Goal: Task Accomplishment & Management: Complete application form

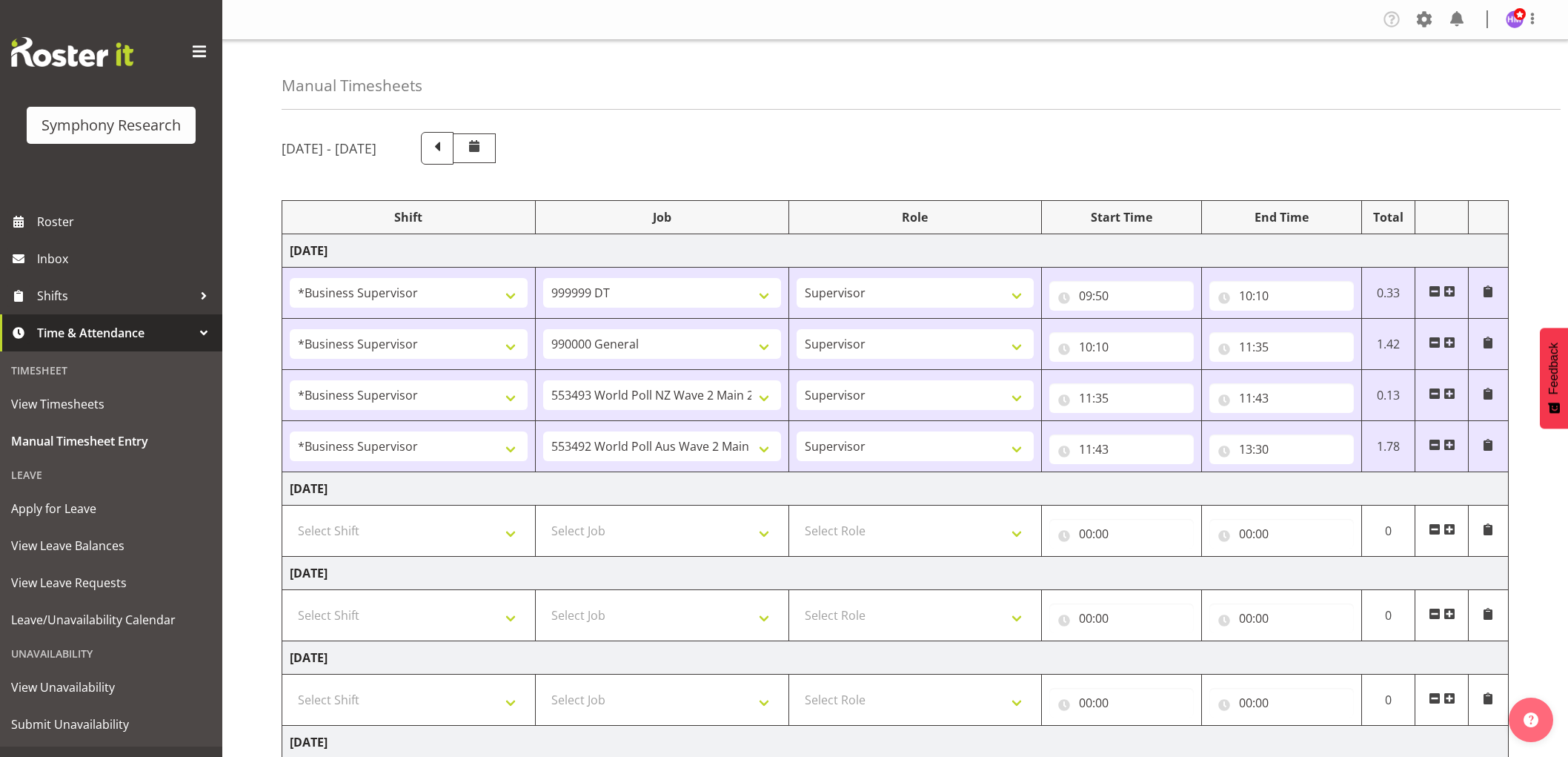
select select "1607"
select select "760"
select select "1607"
select select "743"
select select "1607"
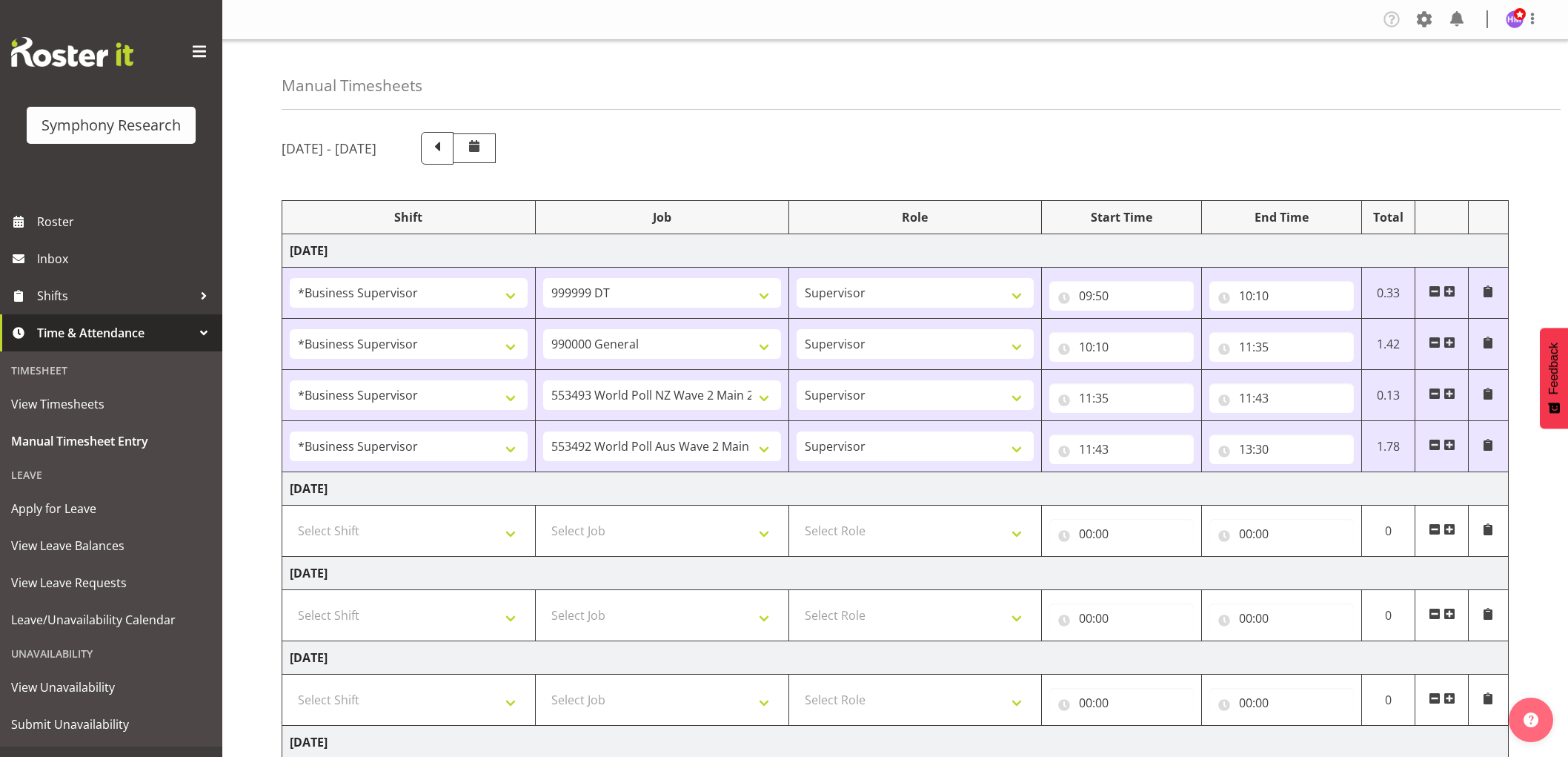
select select "10527"
select select "1607"
select select "10499"
click at [1447, 447] on span at bounding box center [1450, 444] width 12 height 12
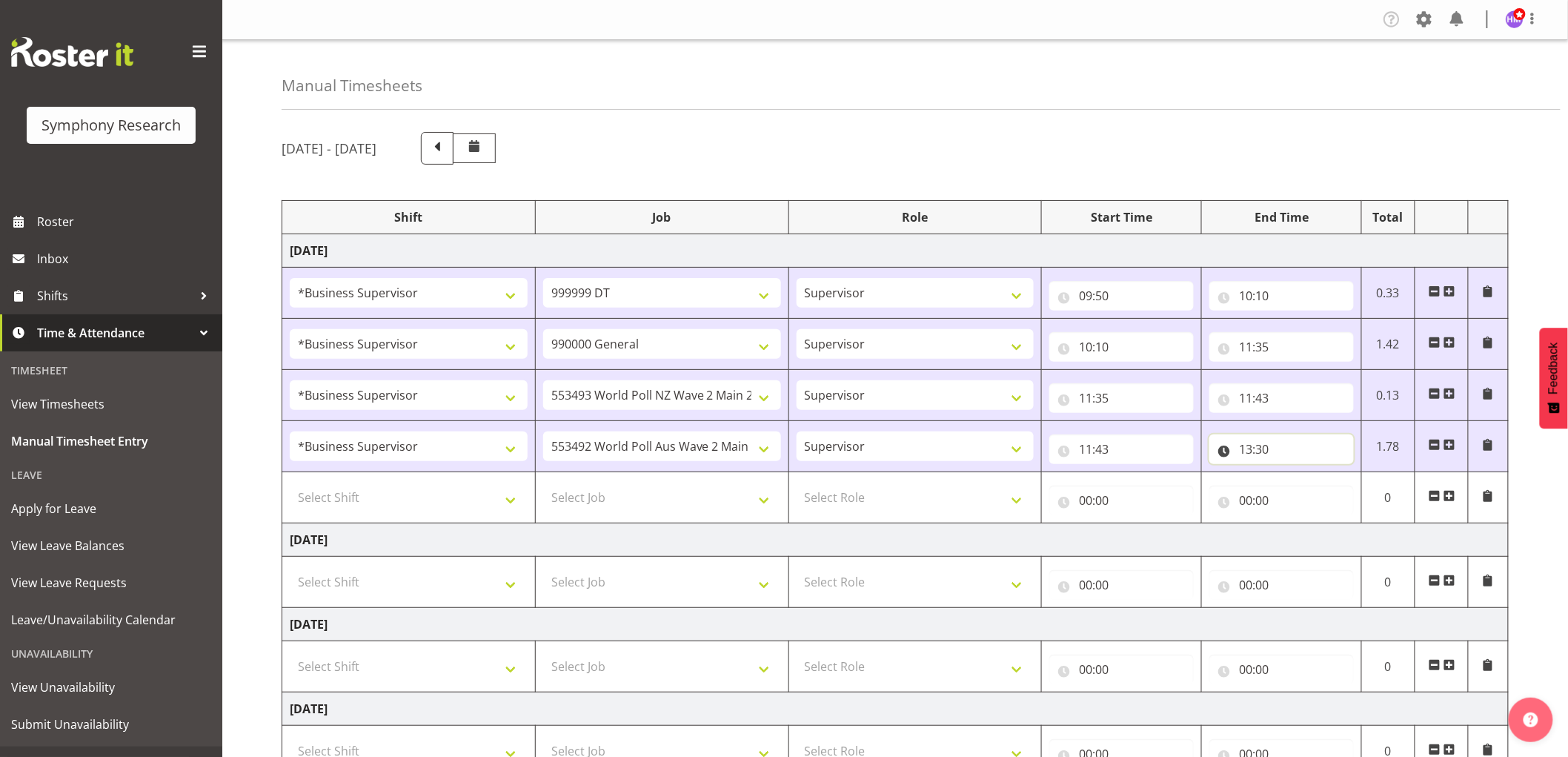
click at [1265, 448] on input "13:30" at bounding box center [1281, 449] width 145 height 30
drag, startPoint x: 1354, startPoint y: 493, endPoint x: 1349, endPoint y: 476, distance: 17.7
click at [1354, 493] on select "00 01 02 03 04 05 06 07 08 09 10 11 12 13 14 15 16 17 18 19 20 21 22 23 24 25 2…" at bounding box center [1350, 487] width 33 height 30
select select "40"
click at [1333, 473] on select "00 01 02 03 04 05 06 07 08 09 10 11 12 13 14 15 16 17 18 19 20 21 22 23 24 25 2…" at bounding box center [1350, 487] width 33 height 30
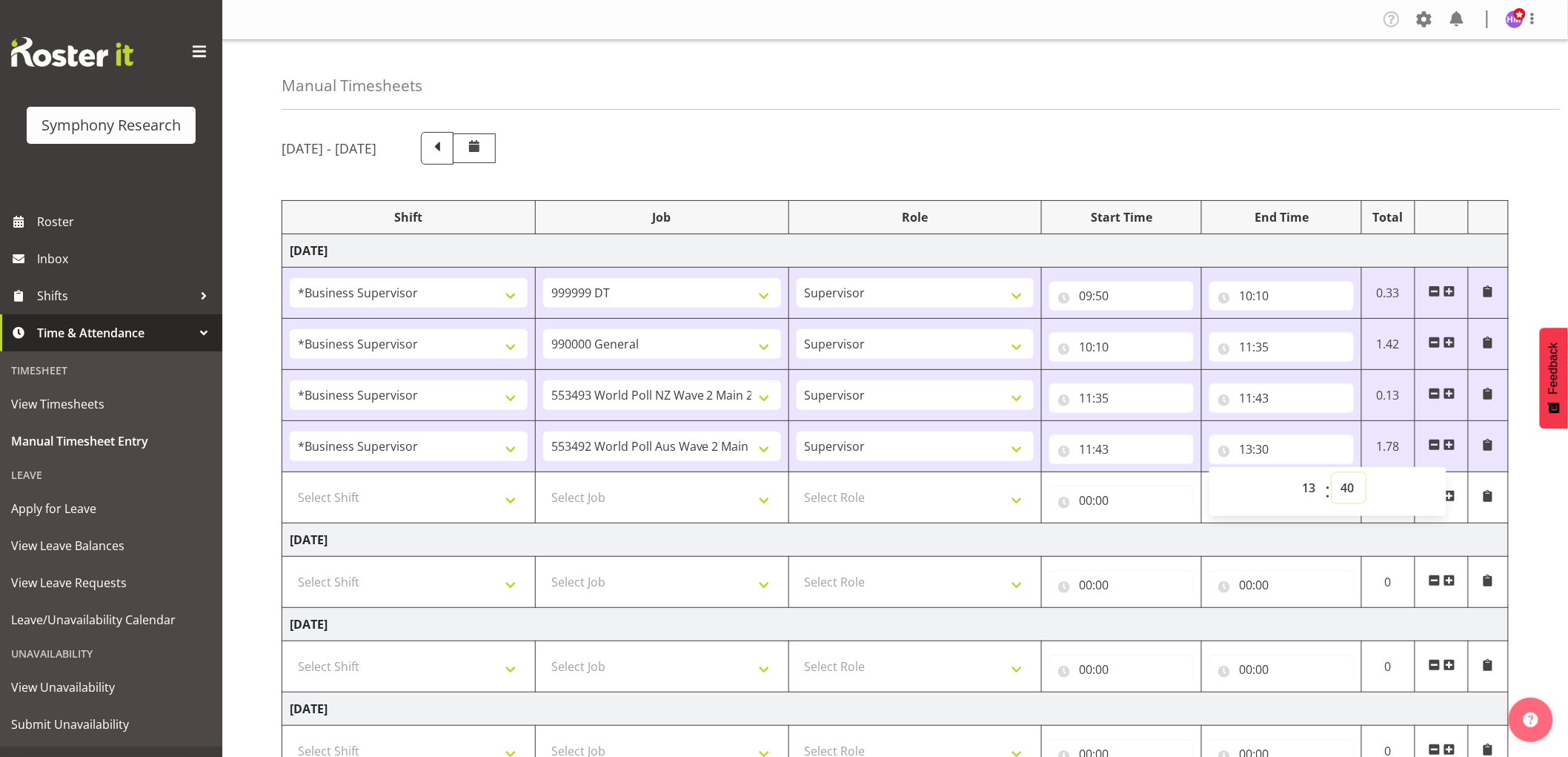
type input "13:40"
click at [464, 488] on select "Select Shift !!Weekend Residential (Roster IT Shift Label) *Business 9/10am ~ 4…" at bounding box center [409, 497] width 238 height 30
select select "1607"
click at [290, 483] on select "Select Shift !!Weekend Residential (Roster IT Shift Label) *Business 9/10am ~ 4…" at bounding box center [409, 497] width 238 height 30
click at [646, 490] on select "Select Job 550060 IF Admin 553492 World Poll Aus Wave 2 Main 2025 553493 World …" at bounding box center [662, 497] width 238 height 30
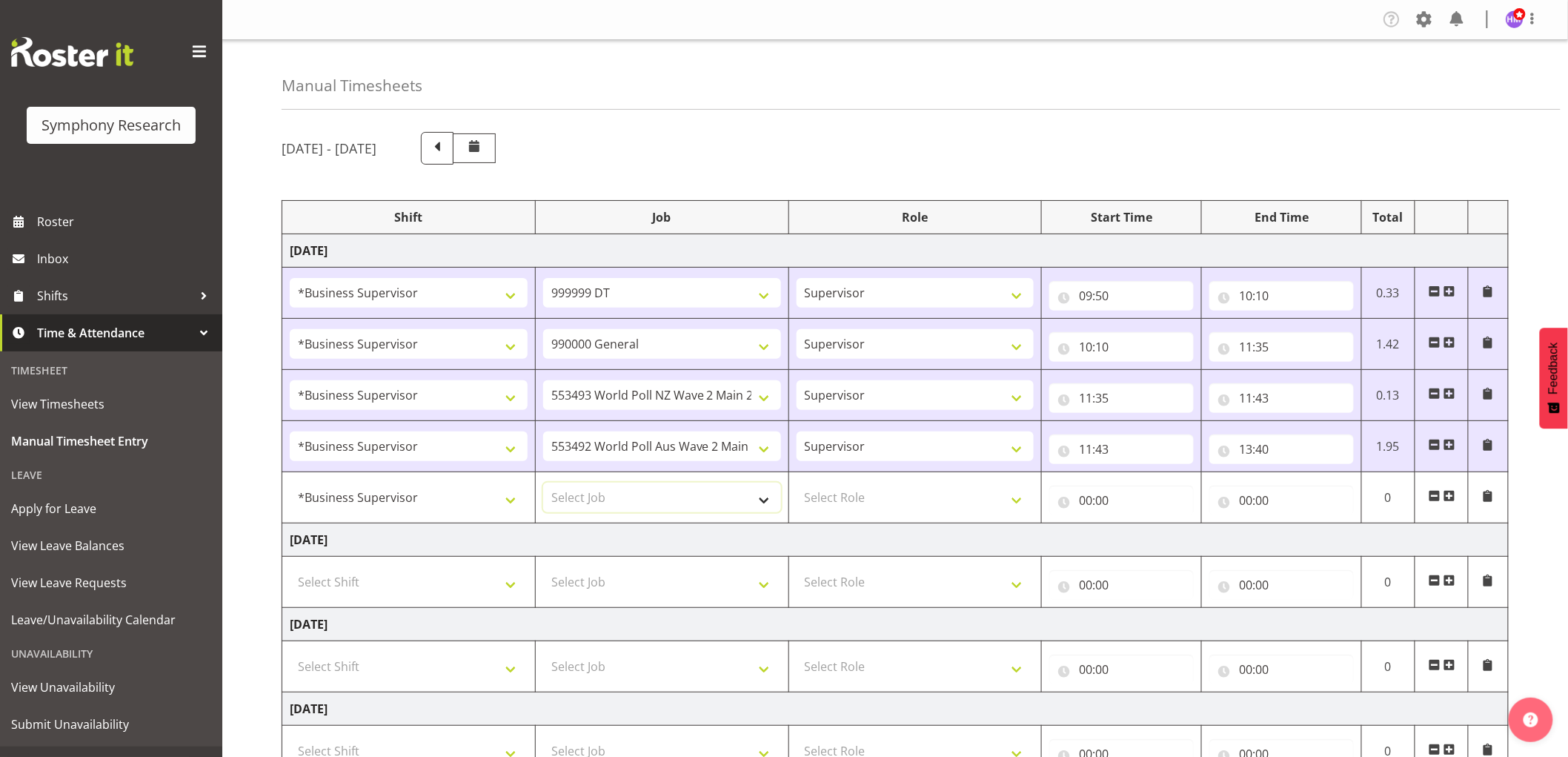
select select "743"
click at [543, 483] on select "Select Job 550060 IF Admin 553492 World Poll Aus Wave 2 Main 2025 553493 World …" at bounding box center [662, 497] width 238 height 30
drag, startPoint x: 899, startPoint y: 499, endPoint x: 899, endPoint y: 511, distance: 12.0
click at [899, 499] on select "Select Role Supervisor Interviewing Briefing" at bounding box center [916, 497] width 238 height 30
select select "45"
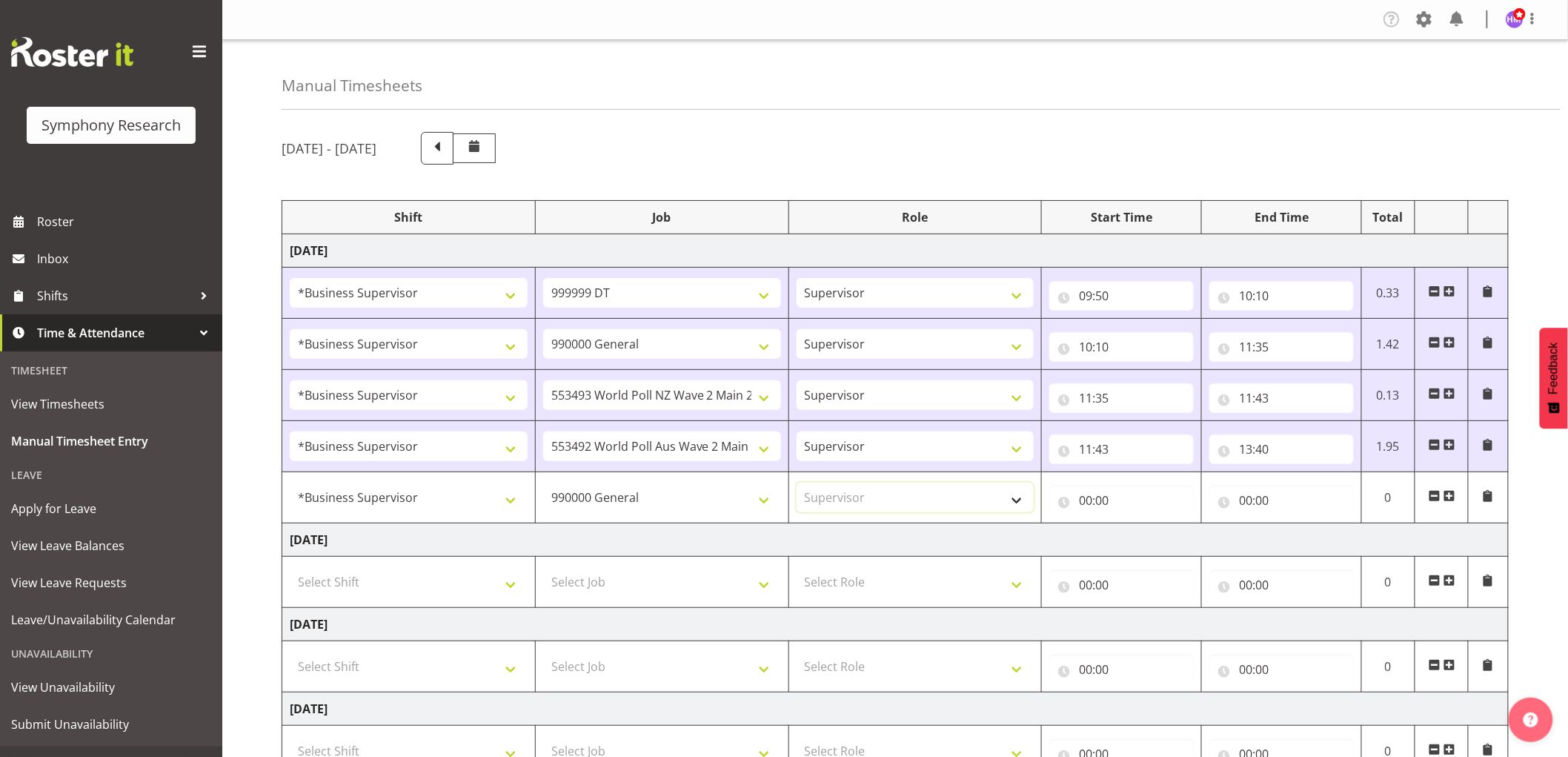
click at [797, 483] on select "Select Role Supervisor Interviewing Briefing" at bounding box center [916, 497] width 238 height 30
click at [1097, 495] on input "00:00" at bounding box center [1121, 500] width 145 height 30
click at [1144, 536] on select "00 01 02 03 04 05 06 07 08 09 10 11 12 13 14 15 16 17 18 19 20 21 22 23" at bounding box center [1151, 539] width 33 height 30
select select "10"
click at [1134, 525] on select "00 01 02 03 04 05 06 07 08 09 10 11 12 13 14 15 16 17 18 19 20 21 22 23" at bounding box center [1151, 539] width 33 height 30
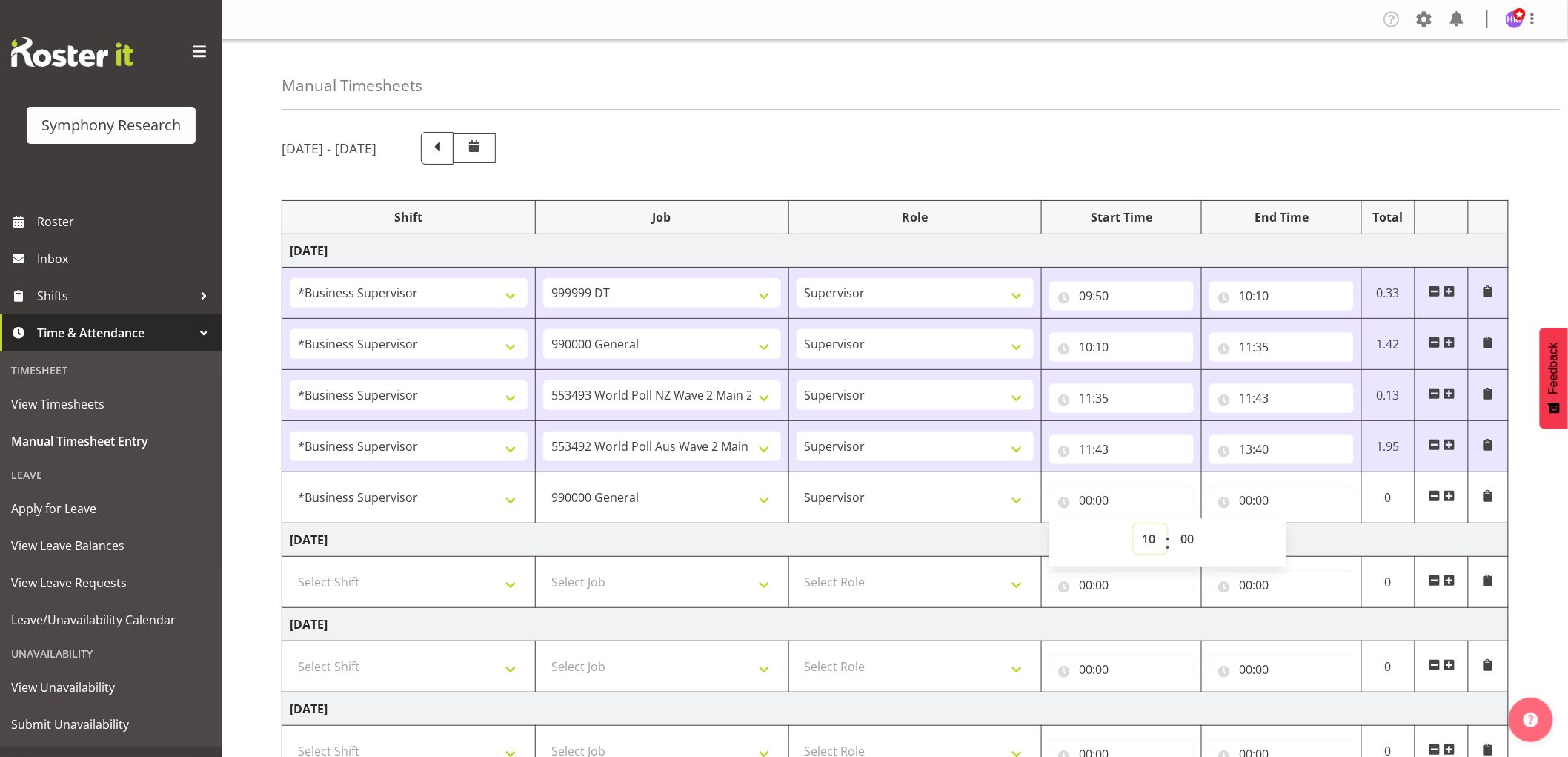
type input "10:00"
click at [1145, 537] on select "00 01 02 03 04 05 06 07 08 09 10 11 12 13 14 15 16 17 18 19 20 21 22 23" at bounding box center [1151, 539] width 33 height 30
select select "14"
click at [1134, 525] on select "00 01 02 03 04 05 06 07 08 09 10 11 12 13 14 15 16 17 18 19 20 21 22 23" at bounding box center [1151, 539] width 33 height 30
type input "14:00"
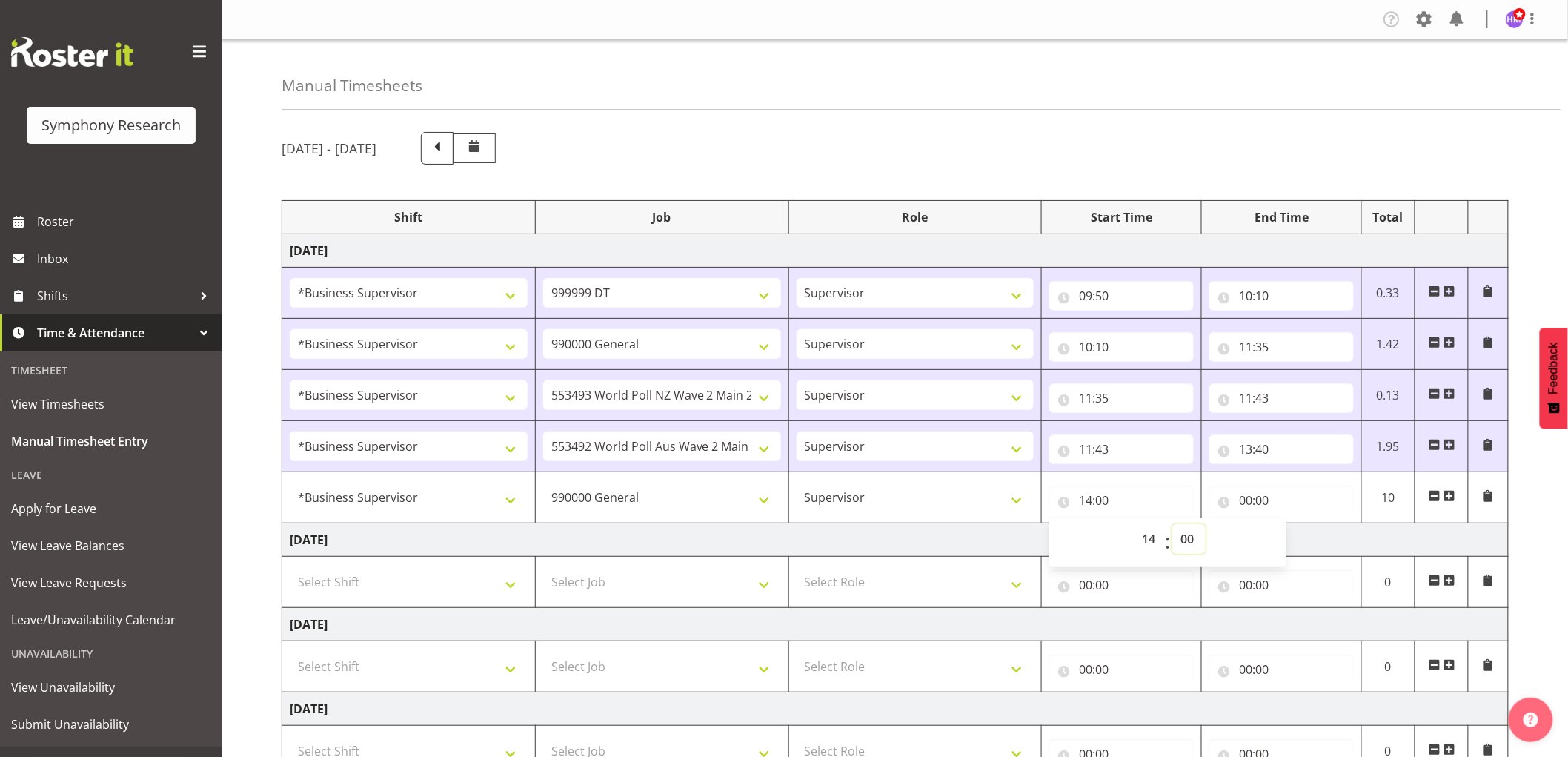
drag, startPoint x: 1189, startPoint y: 537, endPoint x: 1201, endPoint y: 553, distance: 20.0
click at [1196, 545] on select "00 01 02 03 04 05 06 07 08 09 10 11 12 13 14 15 16 17 18 19 20 21 22 23 24 25 2…" at bounding box center [1189, 539] width 33 height 30
select select "10"
click at [1173, 525] on select "00 01 02 03 04 05 06 07 08 09 10 11 12 13 14 15 16 17 18 19 20 21 22 23 24 25 2…" at bounding box center [1189, 539] width 33 height 30
type input "14:10"
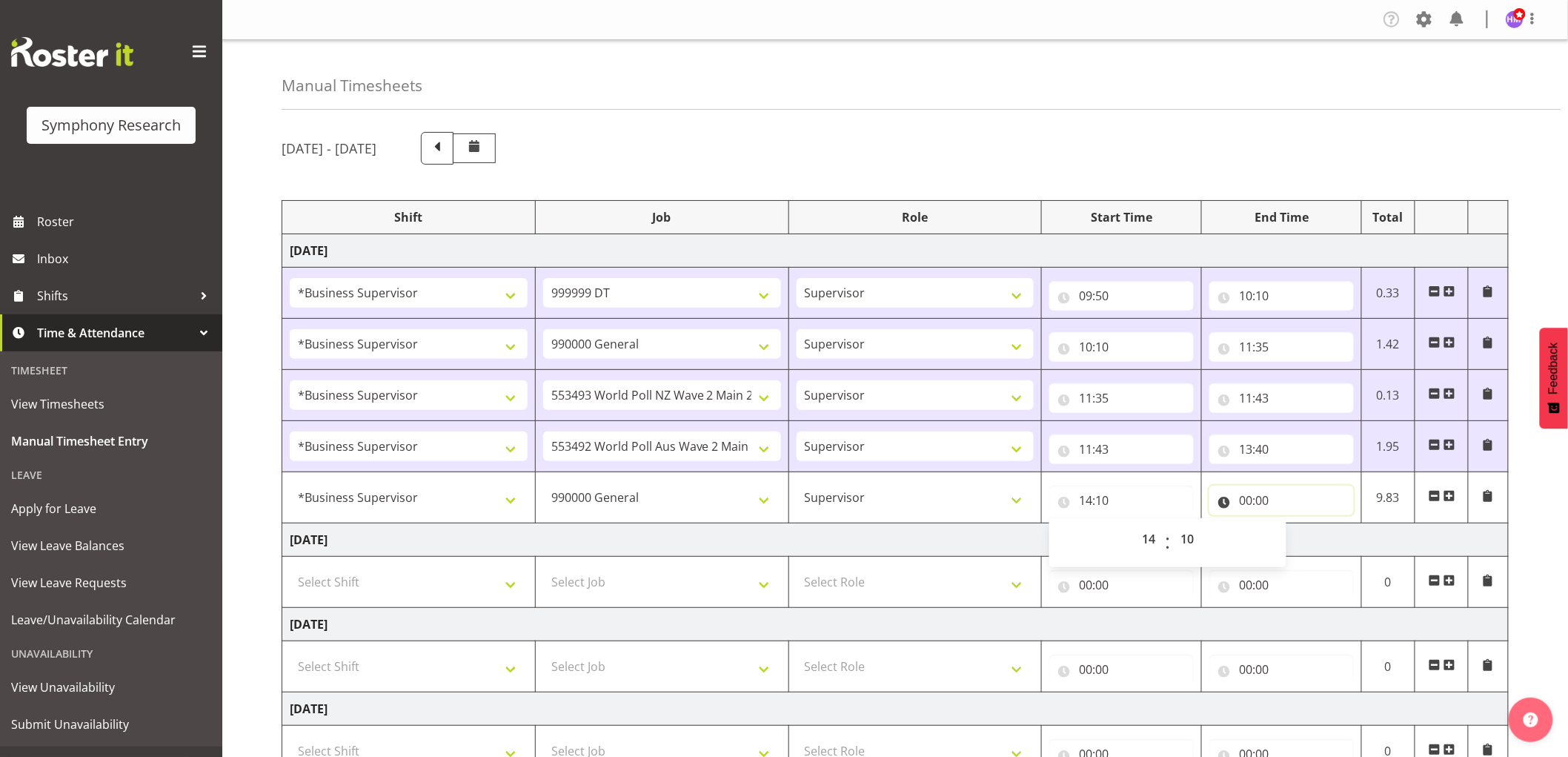
click at [1243, 501] on input "00:00" at bounding box center [1281, 500] width 145 height 30
click at [1302, 539] on select "00 01 02 03 04 05 06 07 08 09 10 11 12 13 14 15 16 17 18 19 20 21 22 23" at bounding box center [1311, 539] width 33 height 30
select select "15"
click at [1294, 525] on select "00 01 02 03 04 05 06 07 08 09 10 11 12 13 14 15 16 17 18 19 20 21 22 23" at bounding box center [1311, 539] width 33 height 30
type input "15:00"
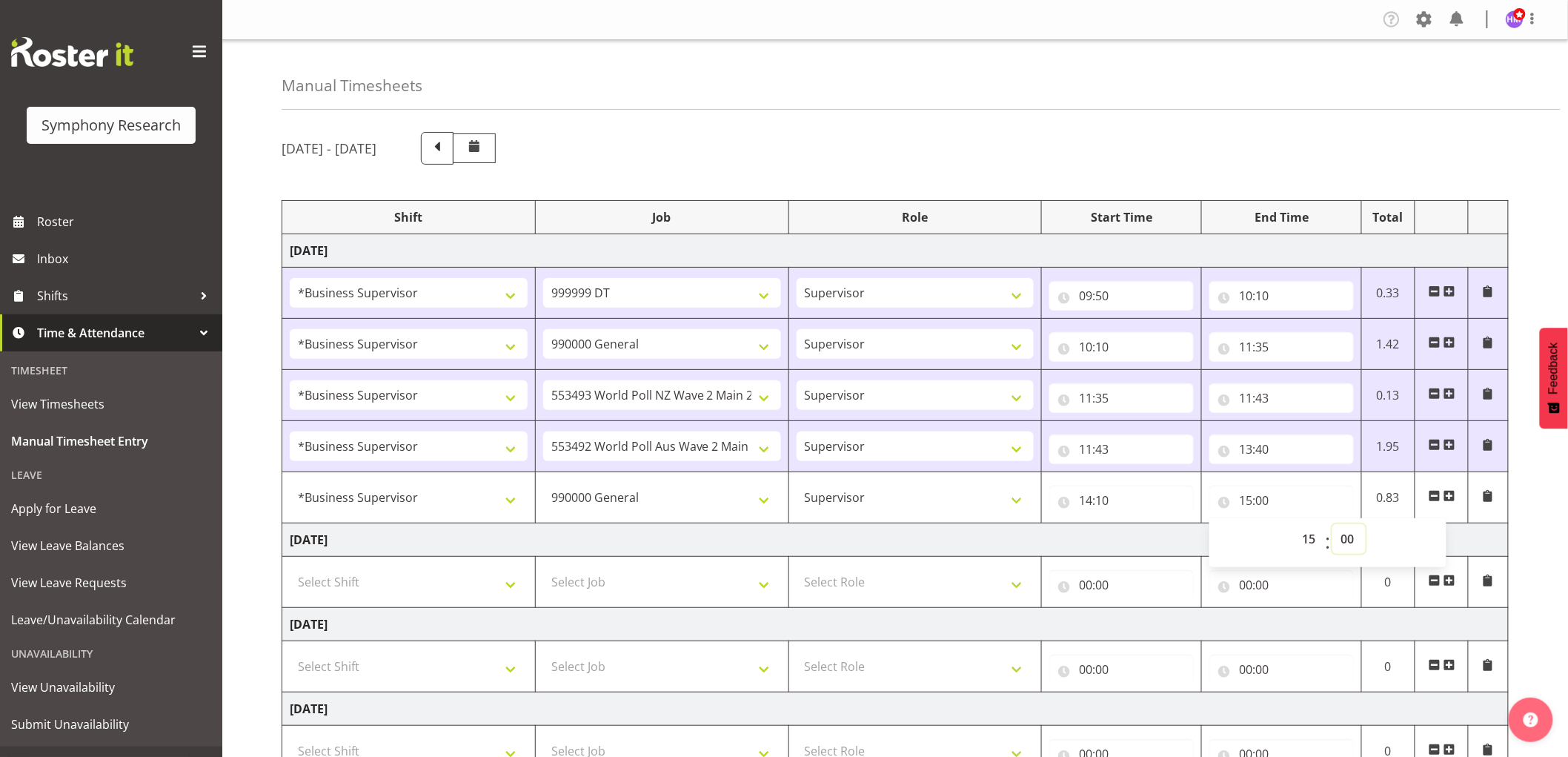
click at [1347, 537] on select "00 01 02 03 04 05 06 07 08 09 10 11 12 13 14 15 16 17 18 19 20 21 22 23 24 25 2…" at bounding box center [1350, 539] width 33 height 30
select select "45"
click at [1333, 525] on select "00 01 02 03 04 05 06 07 08 09 10 11 12 13 14 15 16 17 18 19 20 21 22 23 24 25 2…" at bounding box center [1350, 539] width 33 height 30
type input "15:45"
click at [1453, 498] on span at bounding box center [1450, 496] width 12 height 12
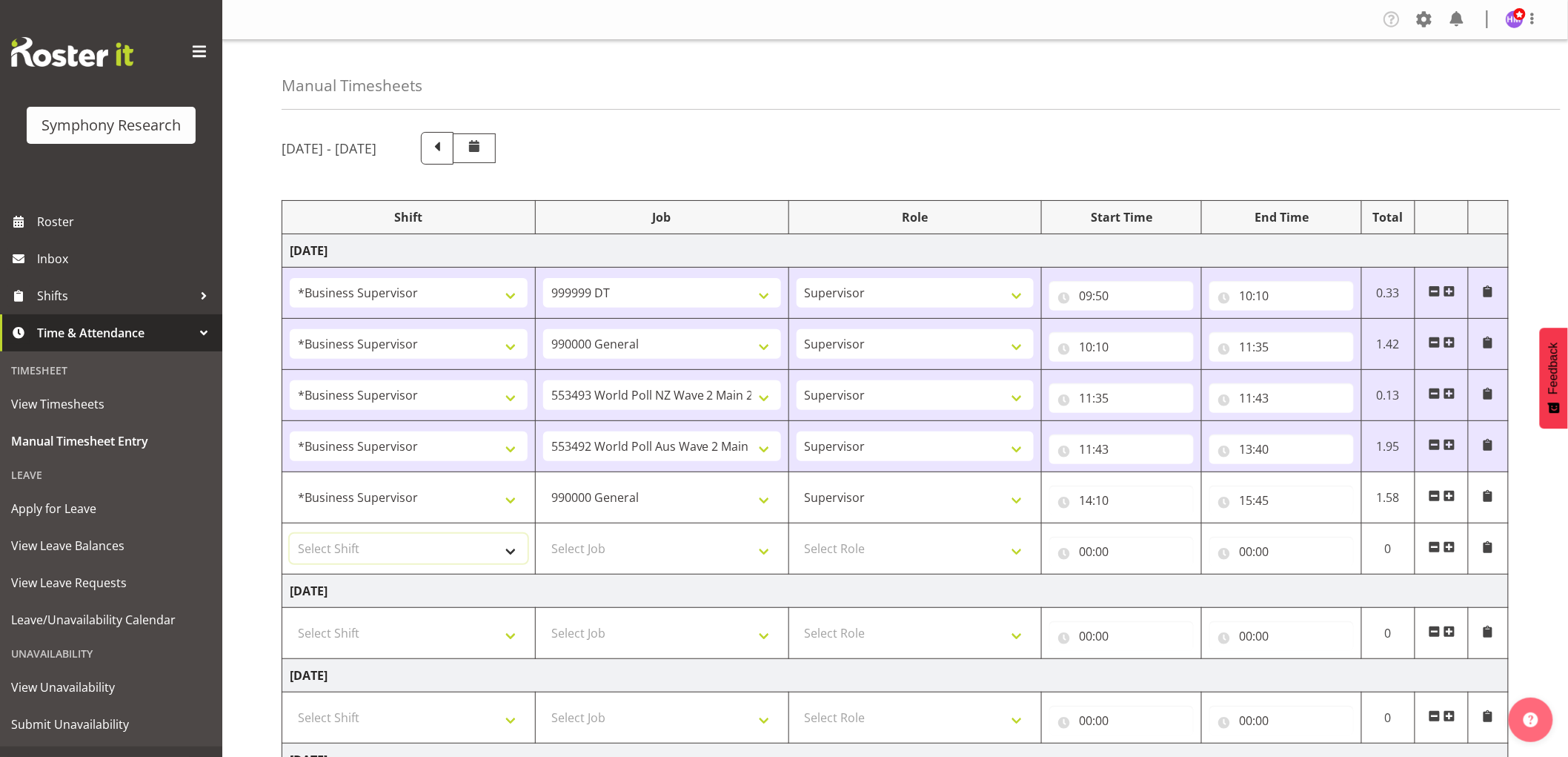
click at [344, 543] on select "Select Shift !!Weekend Residential (Roster IT Shift Label) *Business 9/10am ~ 4…" at bounding box center [409, 548] width 238 height 30
select select "1607"
click at [290, 534] on select "Select Shift !!Weekend Residential (Roster IT Shift Label) *Business 9/10am ~ 4…" at bounding box center [409, 548] width 238 height 30
click at [614, 556] on select "Select Job 550060 IF Admin 553492 World Poll Aus Wave 2 Main 2025 553493 World …" at bounding box center [662, 548] width 238 height 30
select select "743"
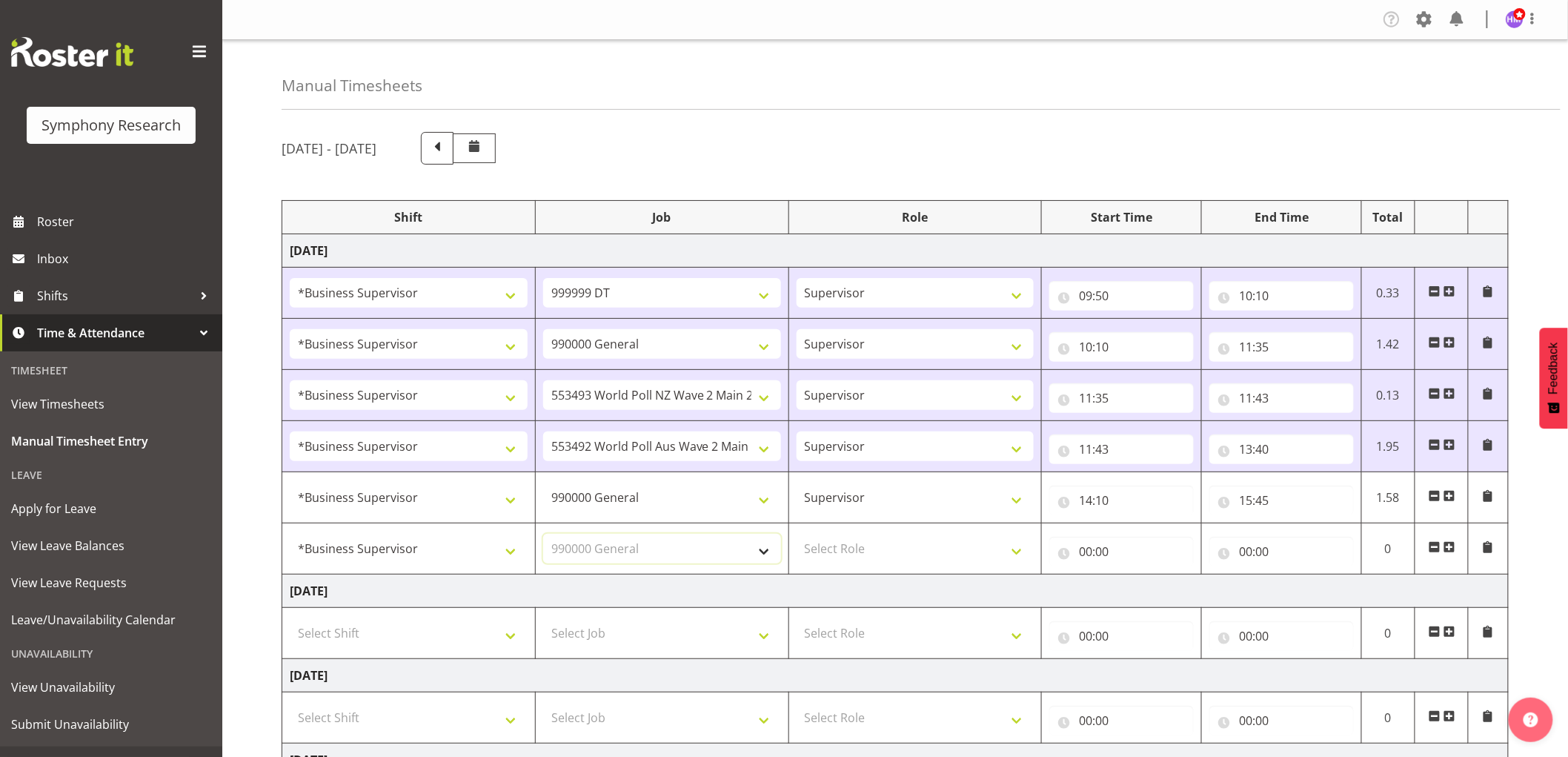
click at [543, 534] on select "Select Job 550060 IF Admin 553492 World Poll Aus Wave 2 Main 2025 553493 World …" at bounding box center [662, 548] width 238 height 30
click at [914, 558] on select "Select Role Supervisor Interviewing Briefing" at bounding box center [916, 548] width 238 height 30
select select "45"
click at [797, 534] on select "Select Role Supervisor Interviewing Briefing" at bounding box center [916, 548] width 238 height 30
click at [1106, 554] on input "00:00" at bounding box center [1121, 551] width 145 height 30
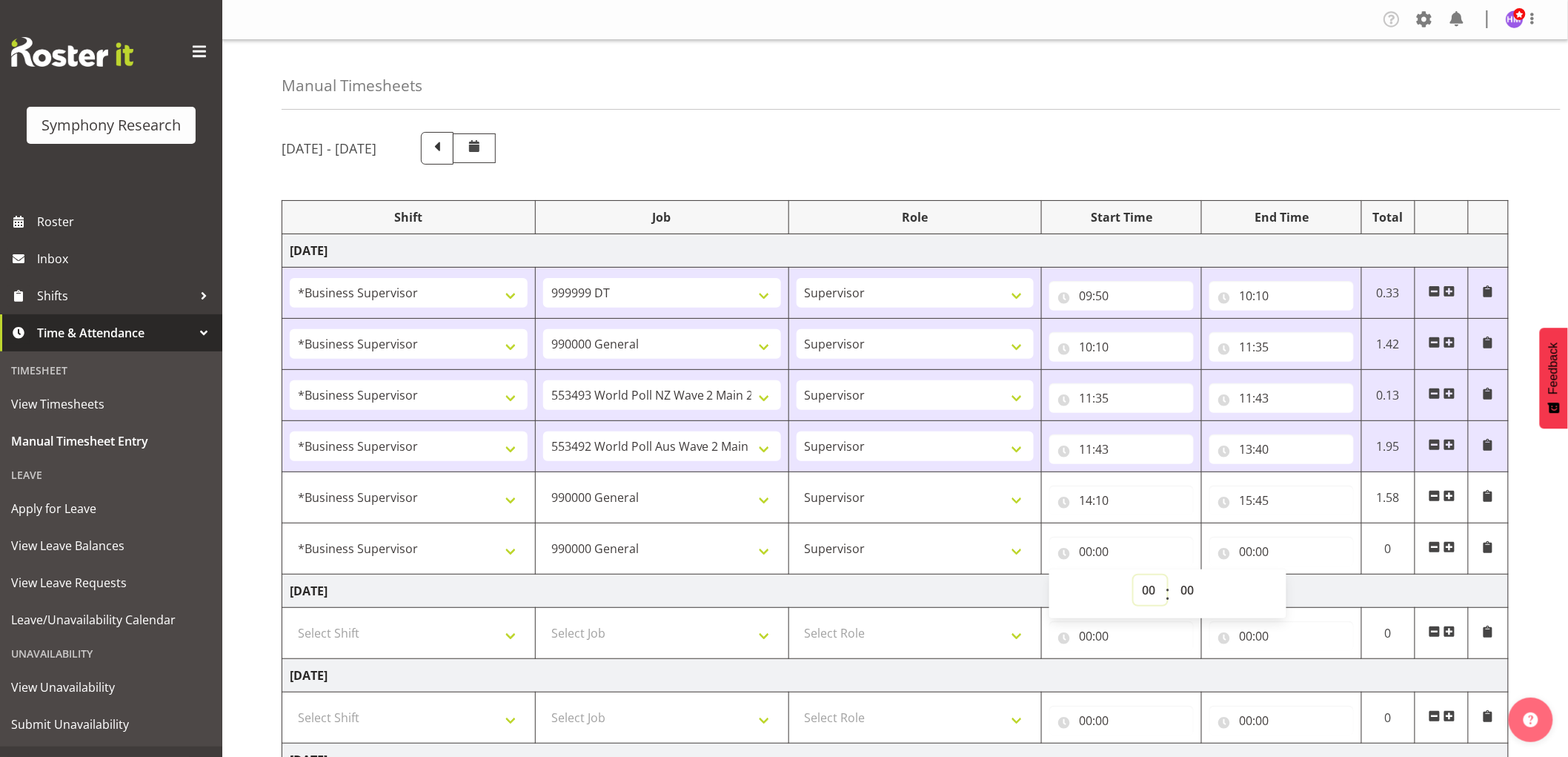
drag, startPoint x: 1144, startPoint y: 593, endPoint x: 1189, endPoint y: 575, distance: 48.5
click at [1161, 587] on select "00 01 02 03 04 05 06 07 08 09 10 11 12 13 14 15 16 17 18 19 20 21 22 23" at bounding box center [1151, 589] width 33 height 30
select select "15"
click at [1134, 576] on select "00 01 02 03 04 05 06 07 08 09 10 11 12 13 14 15 16 17 18 19 20 21 22 23" at bounding box center [1151, 589] width 33 height 30
type input "15:00"
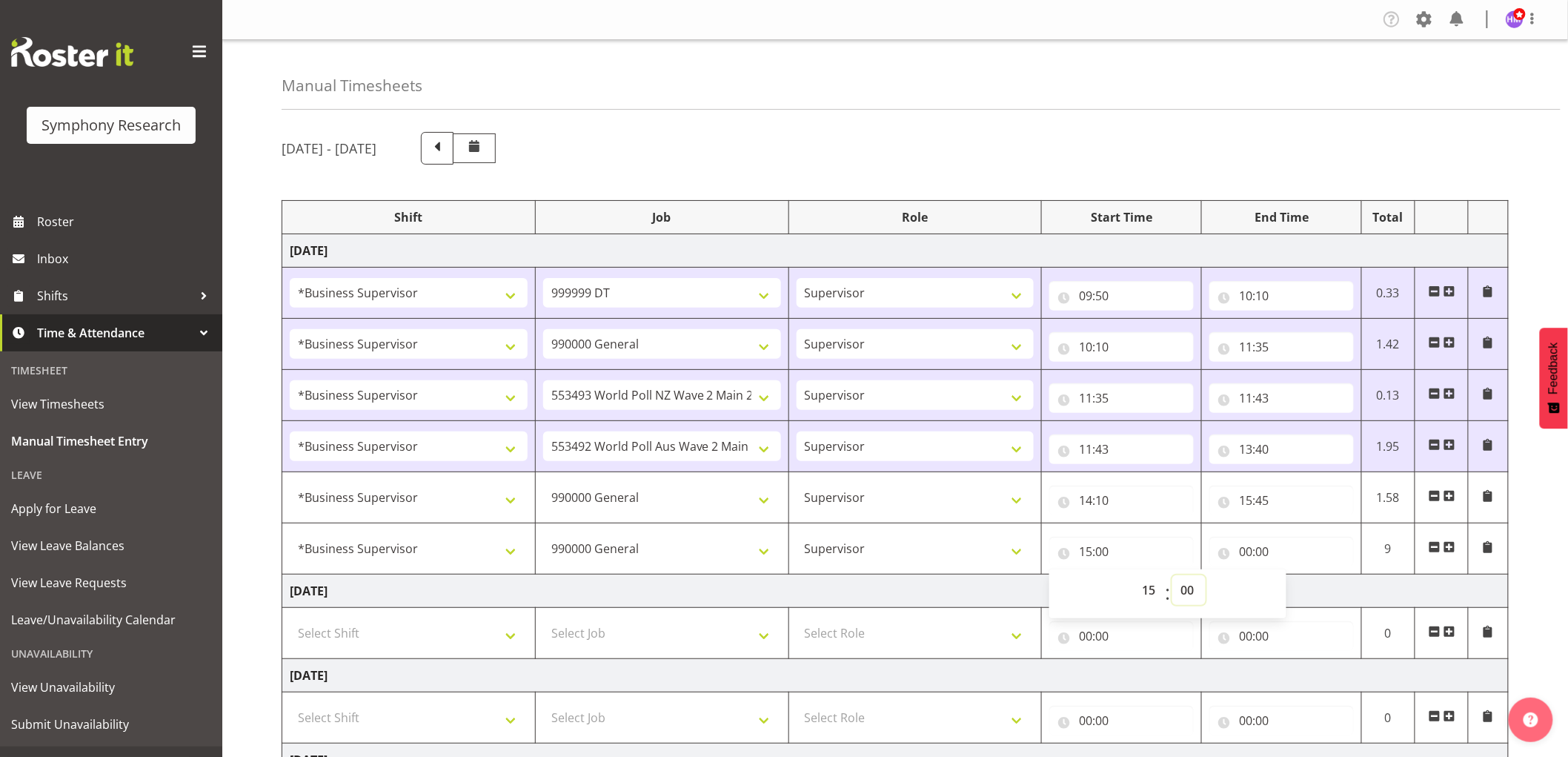
drag, startPoint x: 1191, startPoint y: 592, endPoint x: 1168, endPoint y: 574, distance: 29.2
click at [1186, 587] on select "00 01 02 03 04 05 06 07 08 09 10 11 12 13 14 15 16 17 18 19 20 21 22 23 24 25 2…" at bounding box center [1189, 589] width 33 height 30
select select "45"
click at [1173, 576] on select "00 01 02 03 04 05 06 07 08 09 10 11 12 13 14 15 16 17 18 19 20 21 22 23 24 25 2…" at bounding box center [1189, 589] width 33 height 30
type input "15:45"
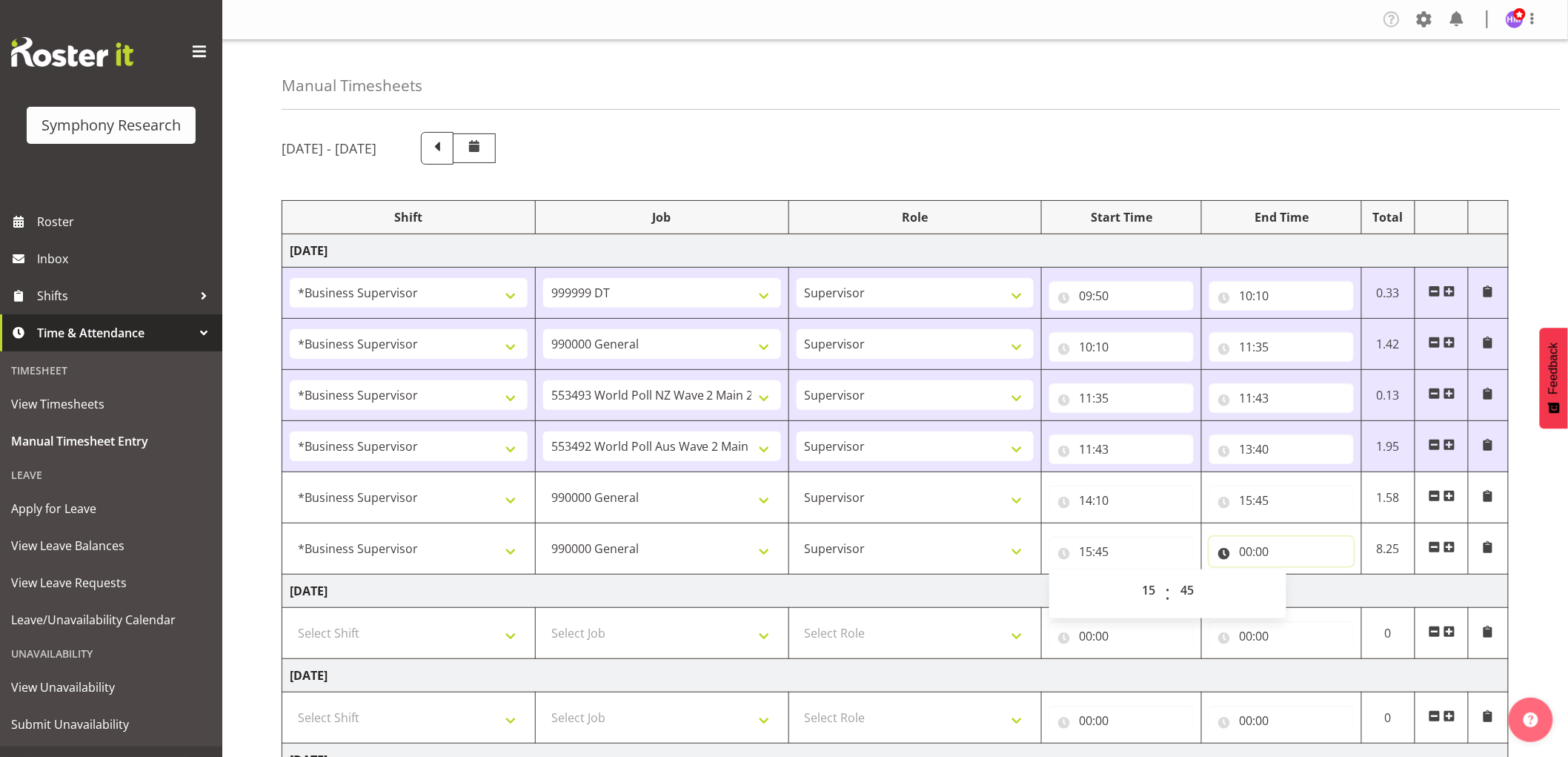
click at [1263, 562] on input "00:00" at bounding box center [1281, 551] width 145 height 30
drag, startPoint x: 1307, startPoint y: 598, endPoint x: 1319, endPoint y: 590, distance: 14.4
click at [1310, 591] on select "00 01 02 03 04 05 06 07 08 09 10 11 12 13 14 15 16 17 18 19 20 21 22 23" at bounding box center [1311, 589] width 33 height 30
select select "16"
click at [1294, 576] on select "00 01 02 03 04 05 06 07 08 09 10 11 12 13 14 15 16 17 18 19 20 21 22 23" at bounding box center [1311, 589] width 33 height 30
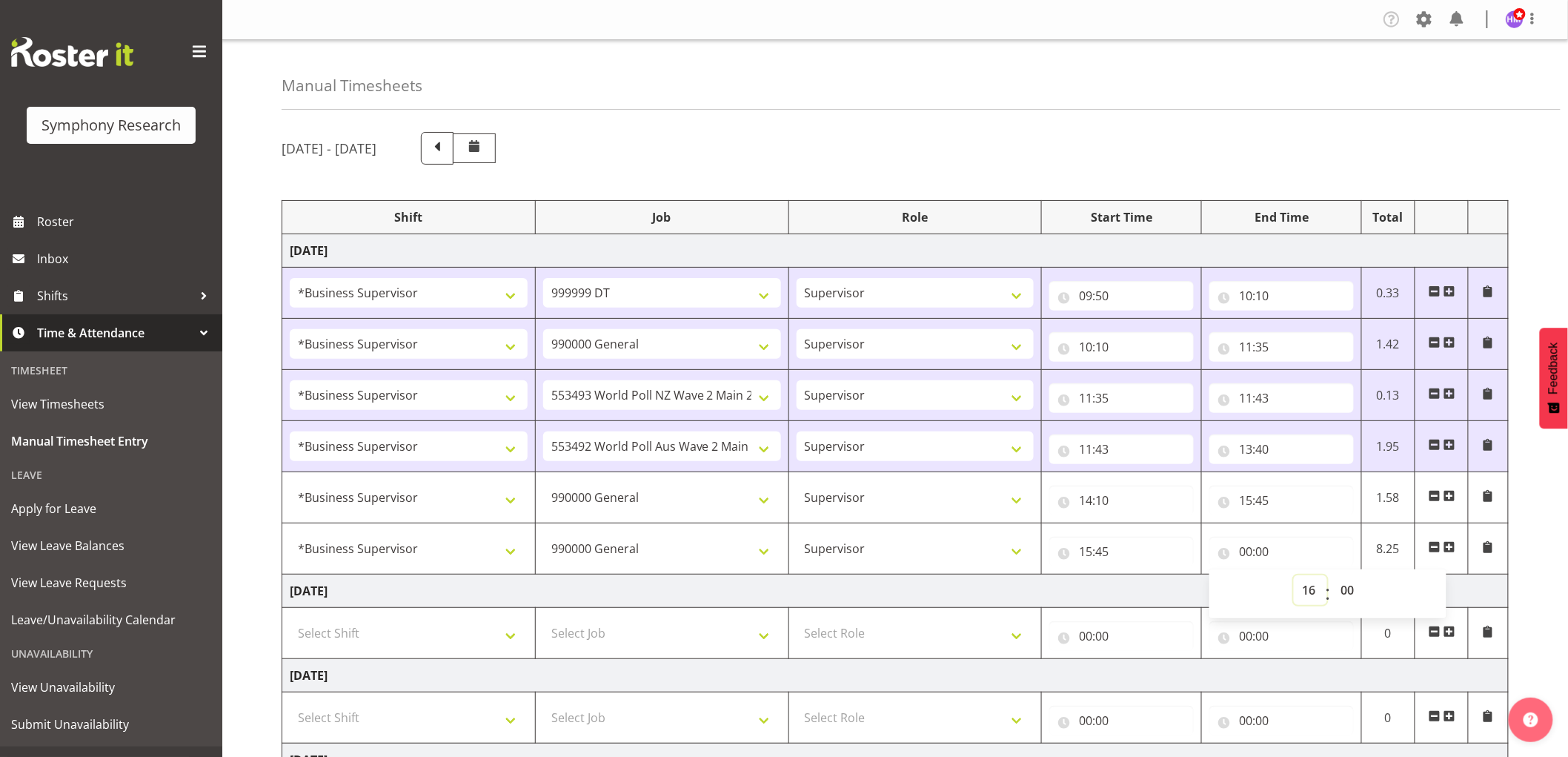
type input "16:00"
click at [1450, 549] on span at bounding box center [1450, 547] width 12 height 12
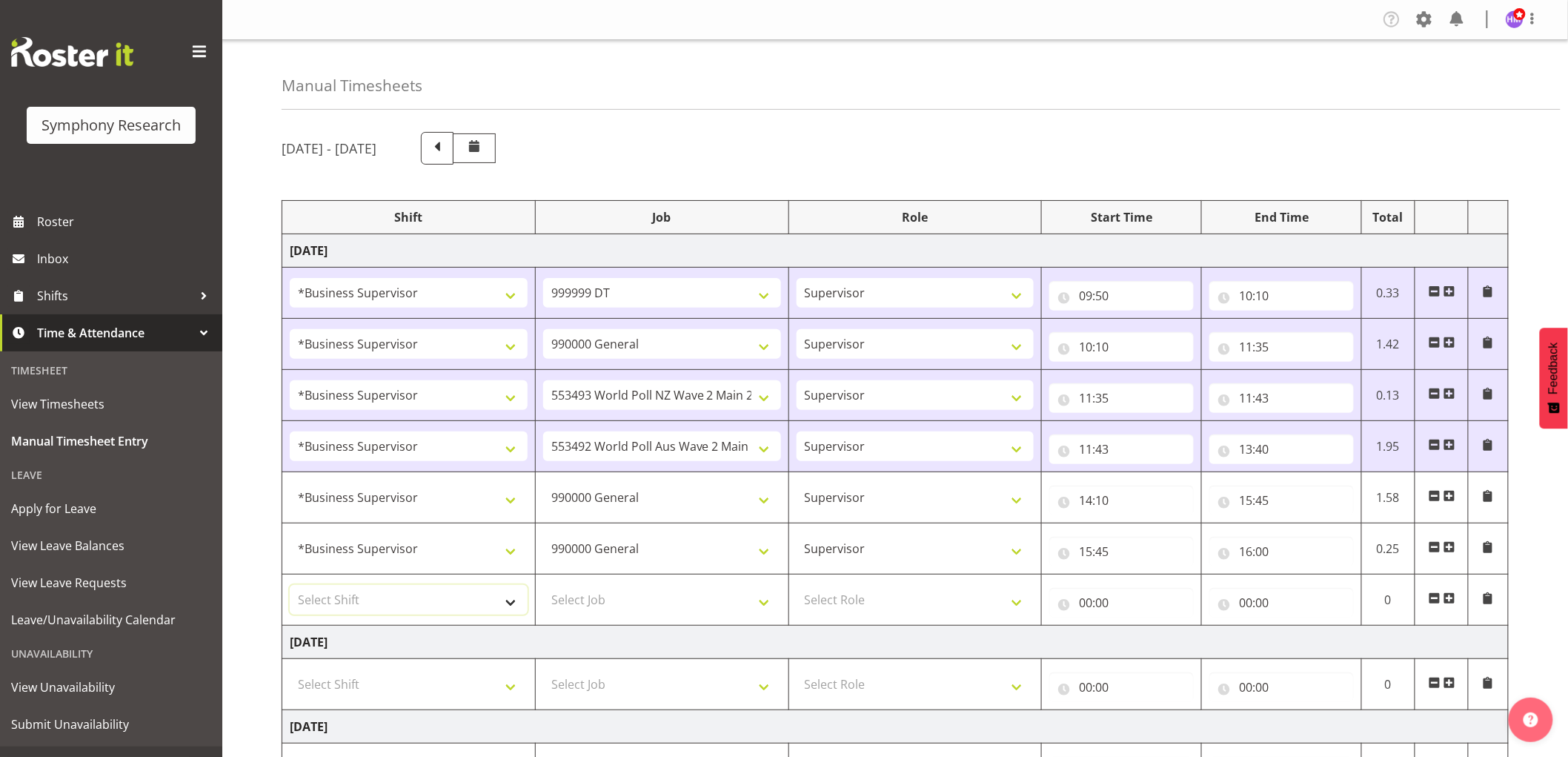
click at [432, 611] on select "Select Shift !!Weekend Residential (Roster IT Shift Label) *Business 9/10am ~ 4…" at bounding box center [409, 599] width 238 height 30
select select "1607"
click at [290, 586] on select "Select Shift !!Weekend Residential (Roster IT Shift Label) *Business 9/10am ~ 4…" at bounding box center [409, 599] width 238 height 30
click at [643, 597] on select "Select Job 550060 IF Admin 553492 World Poll Aus Wave 2 Main 2025 553493 World …" at bounding box center [662, 599] width 238 height 30
select select "10499"
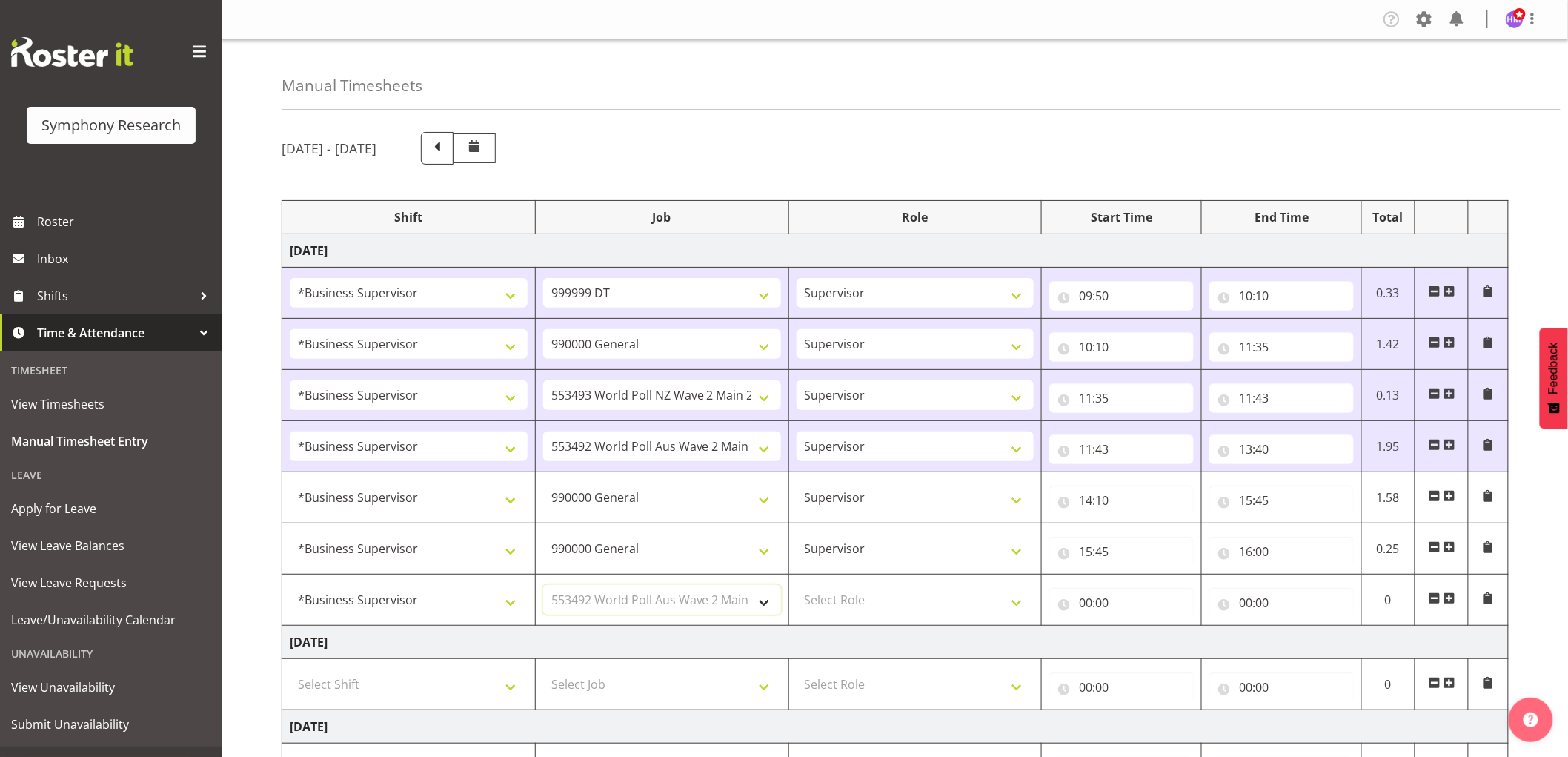
click at [543, 586] on select "Select Job 550060 IF Admin 553492 World Poll Aus Wave 2 Main 2025 553493 World …" at bounding box center [662, 599] width 238 height 30
drag, startPoint x: 951, startPoint y: 595, endPoint x: 964, endPoint y: 614, distance: 23.0
click at [952, 596] on select "Select Role Supervisor Interviewing Briefing" at bounding box center [916, 599] width 238 height 30
select select "45"
click at [797, 586] on select "Select Role Supervisor Interviewing Briefing" at bounding box center [916, 599] width 238 height 30
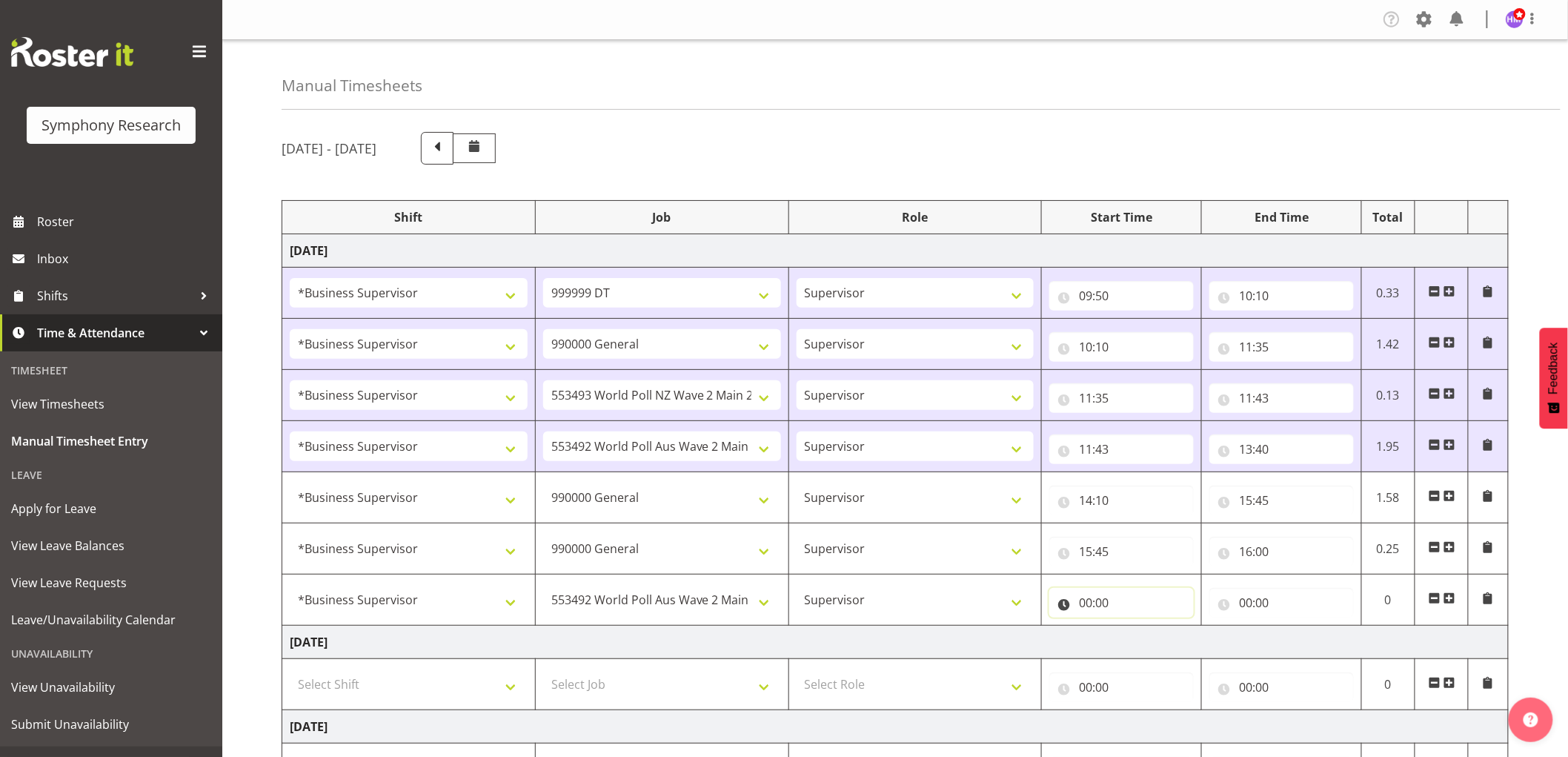
click at [1086, 603] on input "00:00" at bounding box center [1121, 602] width 145 height 30
drag, startPoint x: 1153, startPoint y: 646, endPoint x: 1325, endPoint y: 590, distance: 180.9
click at [1243, 612] on tr "!!Weekend Residential (Roster IT Shift Label) *Business 9/10am ~ 4:30pm *Busine…" at bounding box center [895, 599] width 1227 height 51
click at [1086, 596] on input "00:00" at bounding box center [1121, 602] width 145 height 30
click at [1138, 648] on select "00 01 02 03 04 05 06 07 08 09 10 11 12 13 14 15 16 17 18 19 20 21 22 23" at bounding box center [1151, 641] width 33 height 30
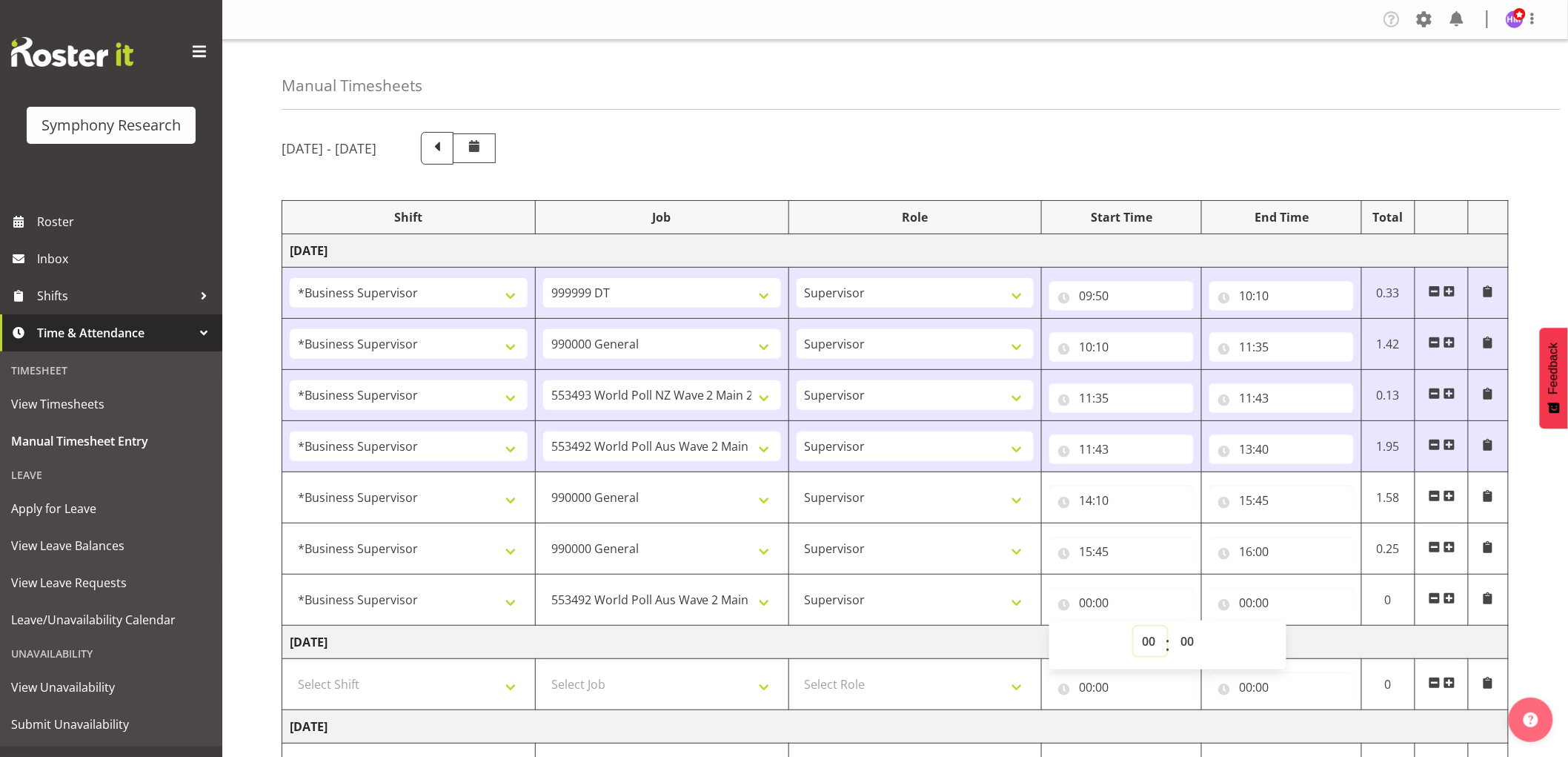
select select "16"
click at [1134, 627] on select "00 01 02 03 04 05 06 07 08 09 10 11 12 13 14 15 16 17 18 19 20 21 22 23" at bounding box center [1151, 641] width 33 height 30
type input "16:00"
click at [1239, 595] on input "00:00" at bounding box center [1281, 602] width 145 height 30
drag, startPoint x: 1295, startPoint y: 632, endPoint x: 1313, endPoint y: 635, distance: 18.2
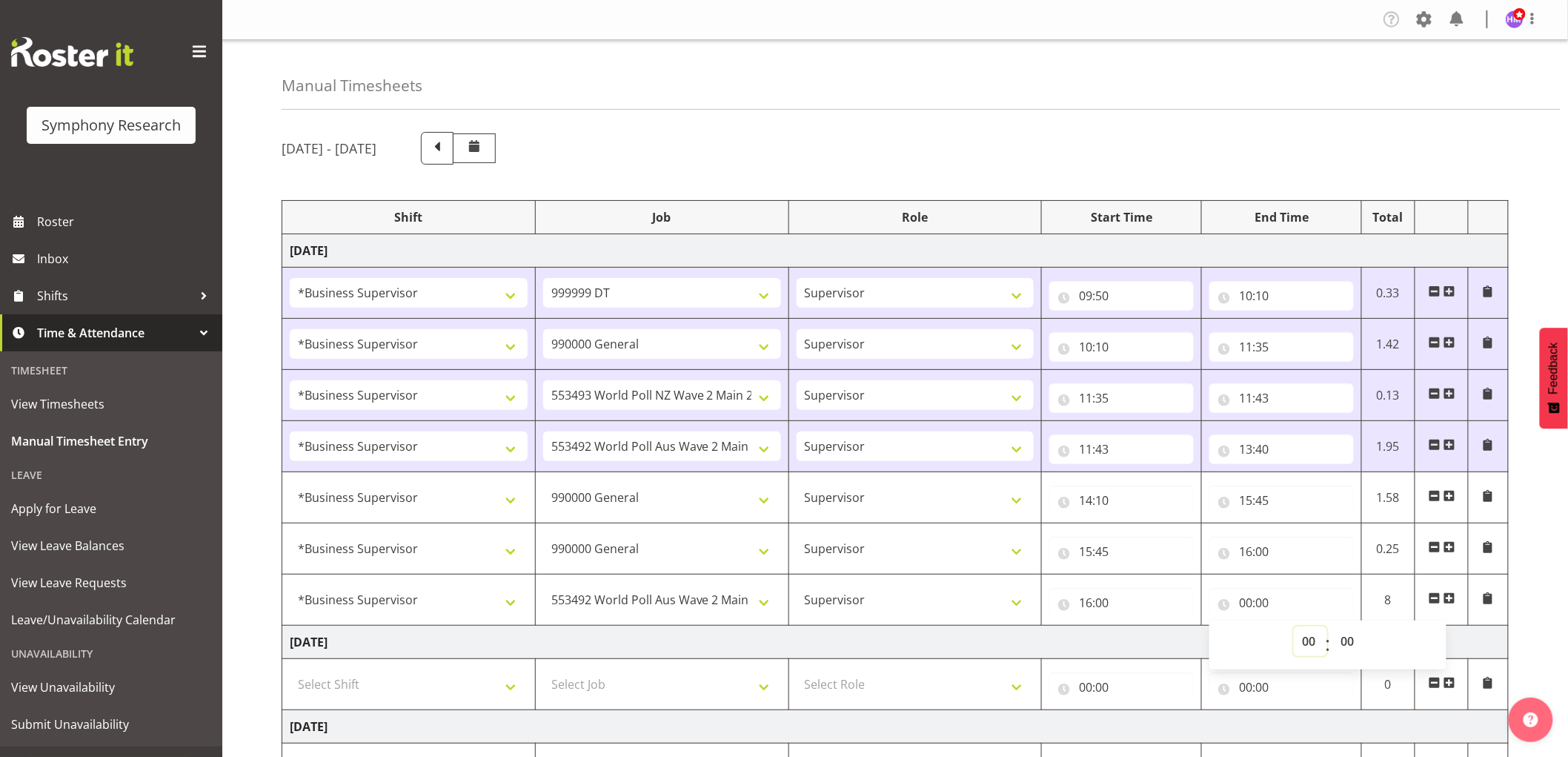
click at [1297, 632] on select "00 01 02 03 04 05 06 07 08 09 10 11 12 13 14 15 16 17 18 19 20 21 22 23" at bounding box center [1311, 641] width 33 height 30
select select "17"
click at [1294, 627] on select "00 01 02 03 04 05 06 07 08 09 10 11 12 13 14 15 16 17 18 19 20 21 22 23" at bounding box center [1311, 641] width 33 height 30
type input "17:00"
click at [1357, 632] on select "00 01 02 03 04 05 06 07 08 09 10 11 12 13 14 15 16 17 18 19 20 21 22 23 24 25 2…" at bounding box center [1350, 641] width 33 height 30
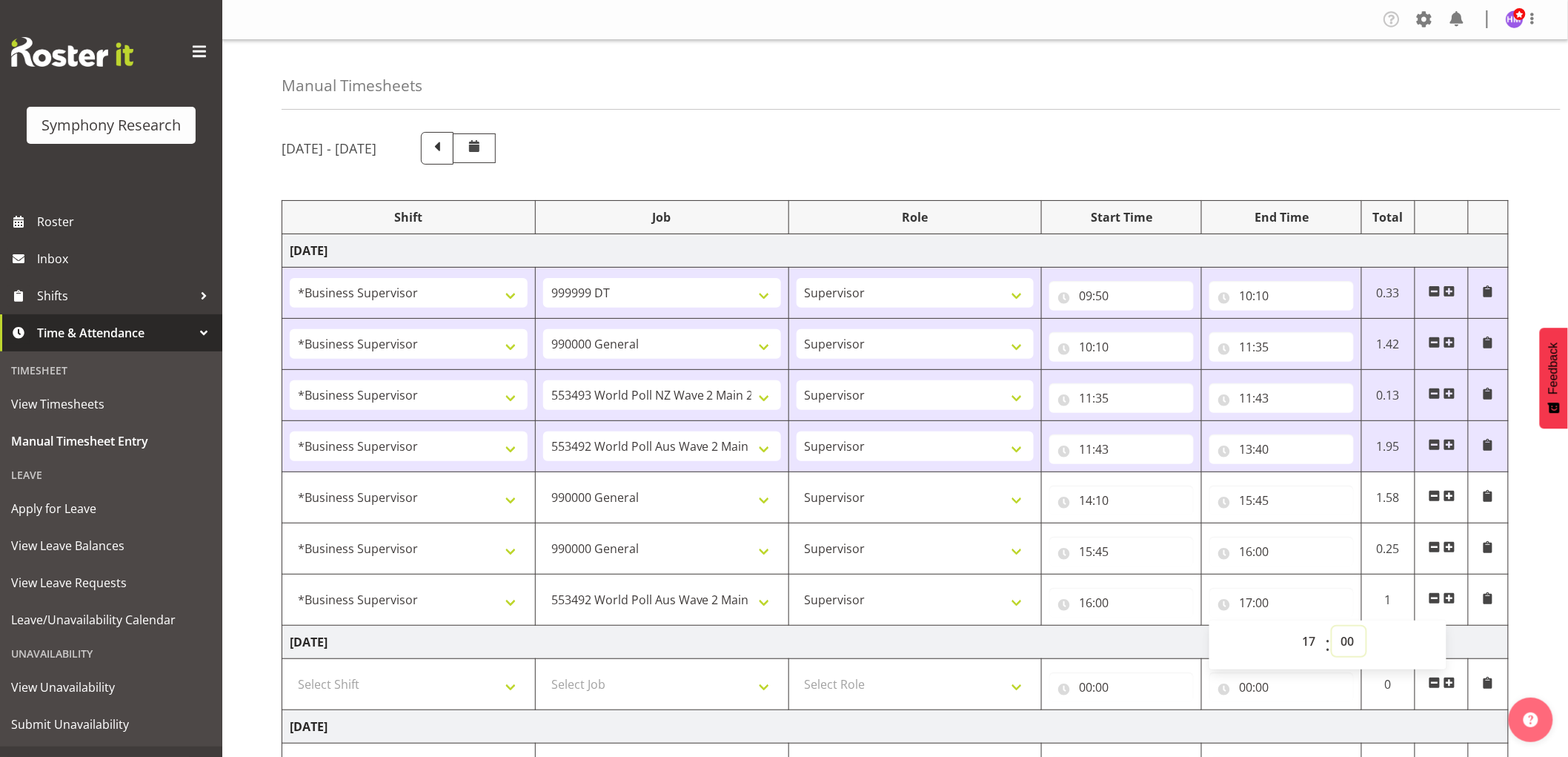
select select "15"
click at [1333, 627] on select "00 01 02 03 04 05 06 07 08 09 10 11 12 13 14 15 16 17 18 19 20 21 22 23 24 25 2…" at bounding box center [1350, 641] width 33 height 30
type input "17:15"
drag, startPoint x: 1309, startPoint y: 134, endPoint x: 1284, endPoint y: 243, distance: 111.8
click at [1310, 134] on div "[DATE] - [DATE]" at bounding box center [895, 148] width 1227 height 33
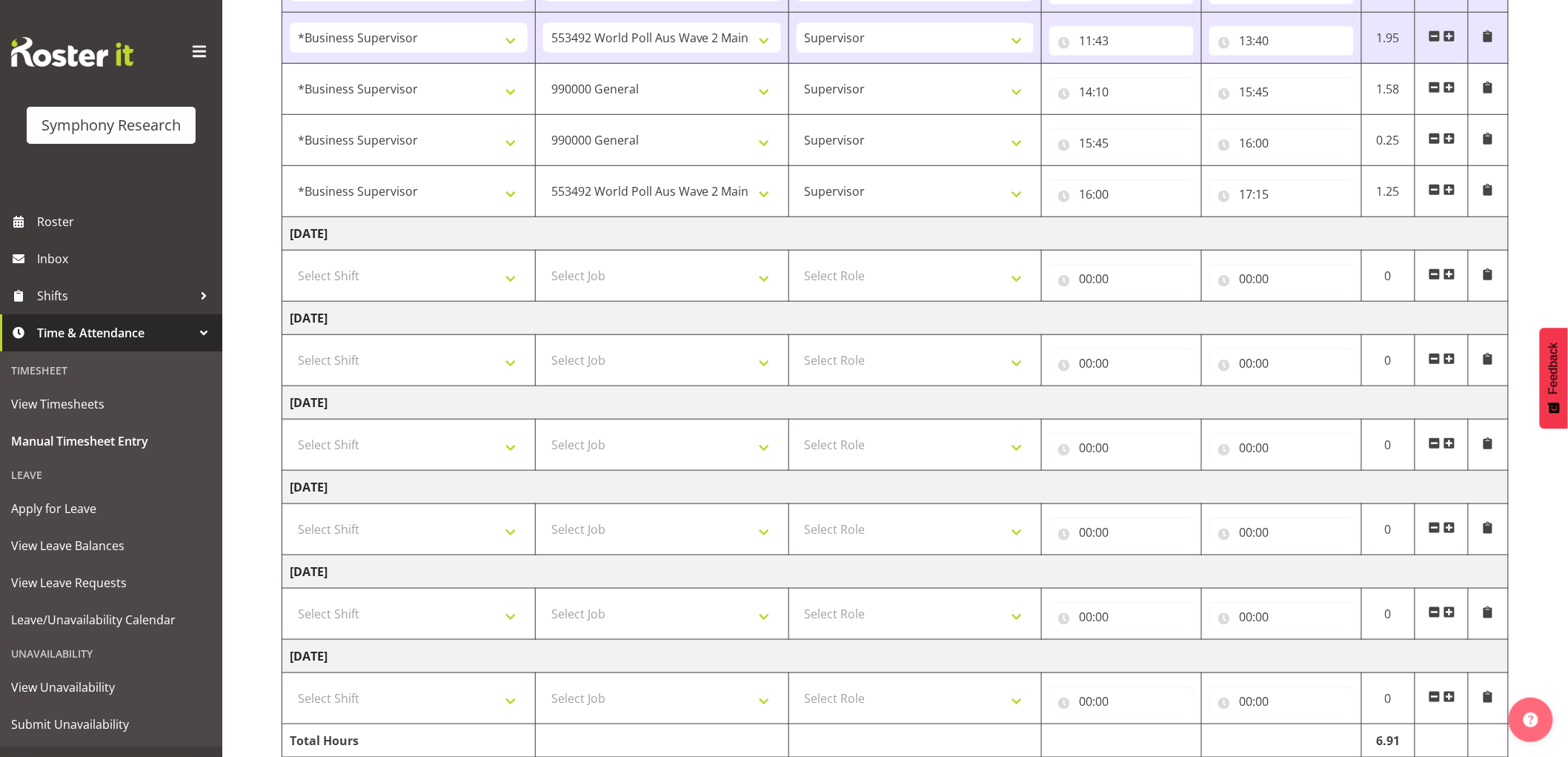
scroll to position [473, 0]
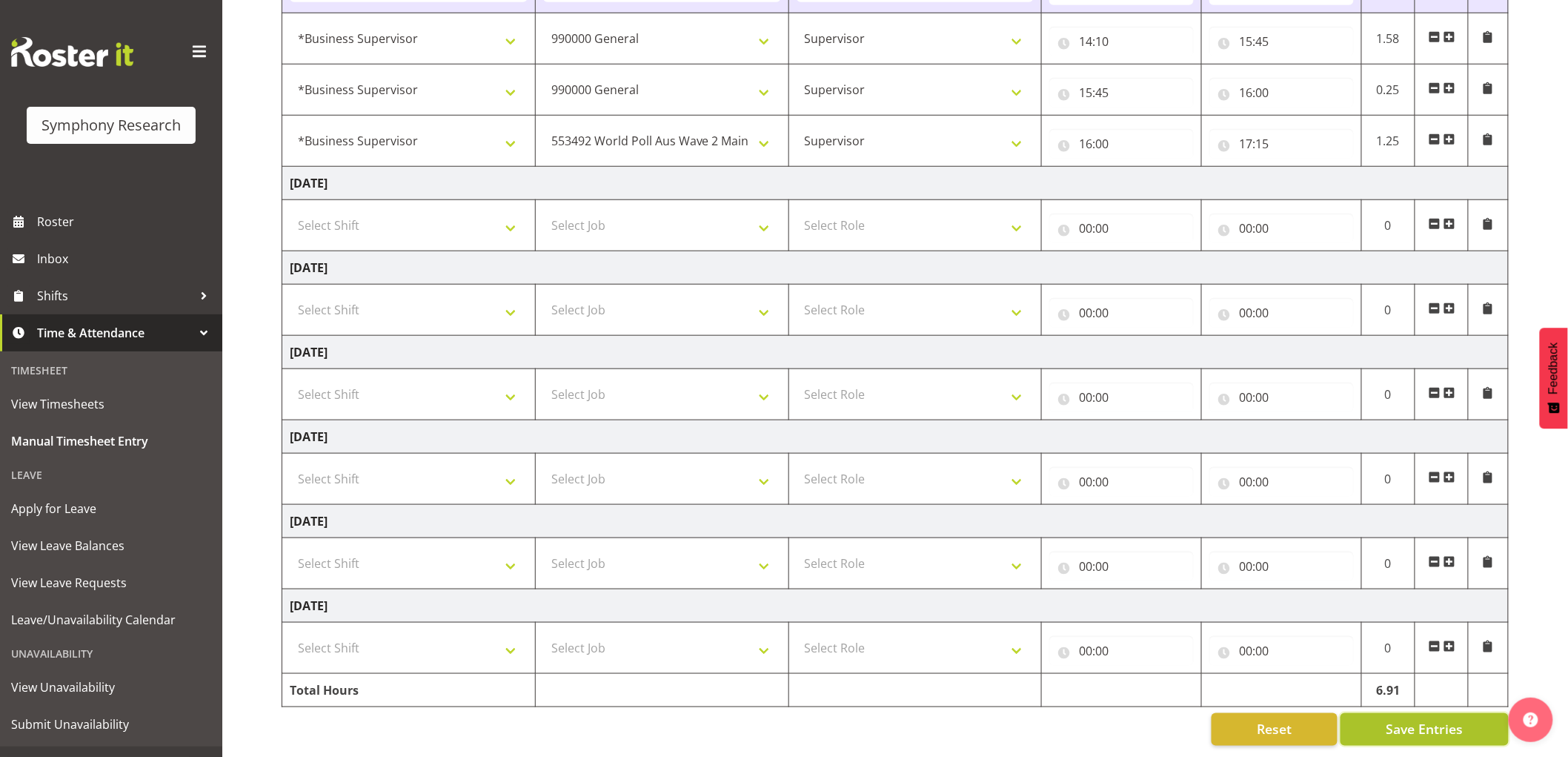
click at [1401, 720] on span "Save Entries" at bounding box center [1425, 729] width 77 height 19
